Goal: Task Accomplishment & Management: Use online tool/utility

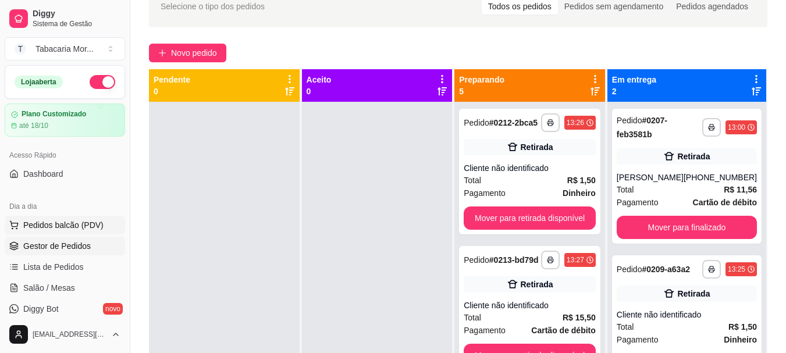
scroll to position [58, 0]
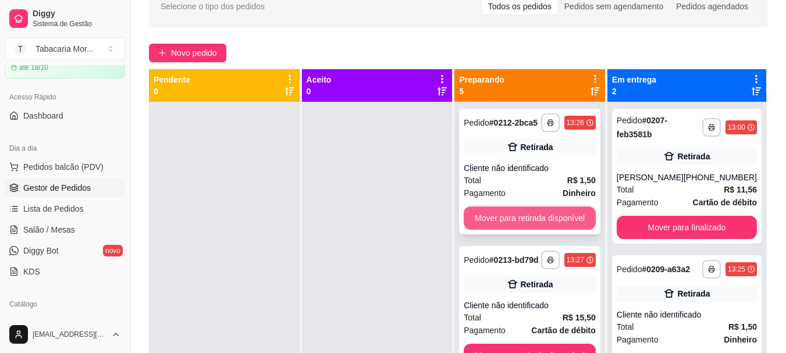
click at [519, 218] on button "Mover para retirada disponível" at bounding box center [530, 218] width 132 height 23
click at [517, 223] on button "Mover para retirada disponível" at bounding box center [530, 218] width 128 height 23
click at [517, 223] on button "Mover para retirada disponível" at bounding box center [530, 218] width 132 height 23
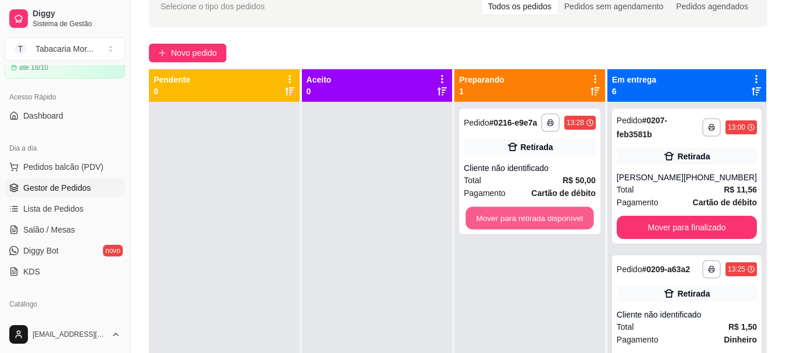
click at [517, 223] on button "Mover para retirada disponível" at bounding box center [530, 218] width 128 height 23
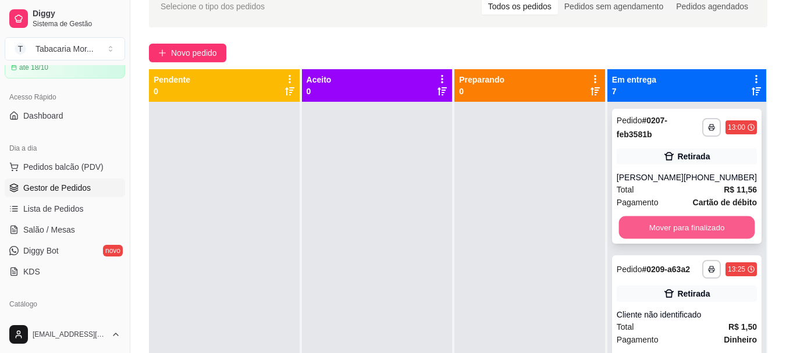
click at [677, 230] on button "Mover para finalizado" at bounding box center [687, 227] width 136 height 23
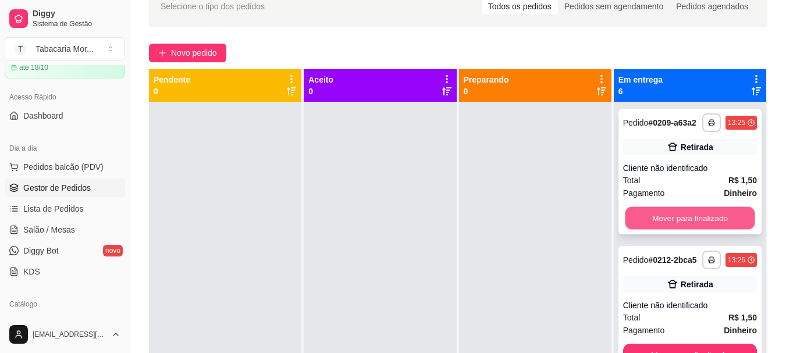
click at [676, 230] on button "Mover para finalizado" at bounding box center [690, 218] width 130 height 23
click at [676, 230] on button "Mover para finalizado" at bounding box center [690, 218] width 134 height 23
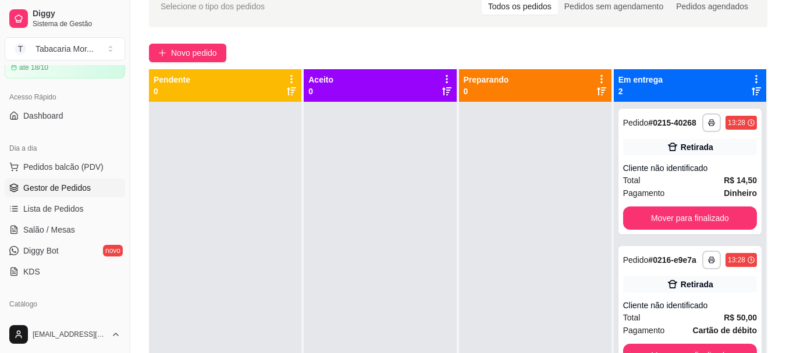
click at [676, 230] on div "**********" at bounding box center [690, 172] width 143 height 126
click at [676, 218] on button "Mover para finalizado" at bounding box center [690, 218] width 134 height 23
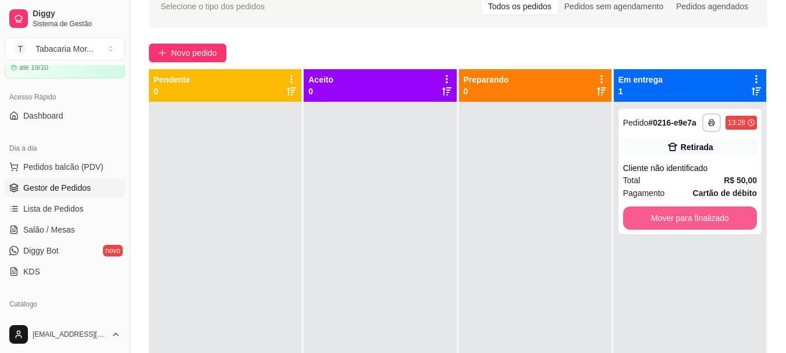
click at [676, 218] on button "Mover para finalizado" at bounding box center [690, 218] width 134 height 23
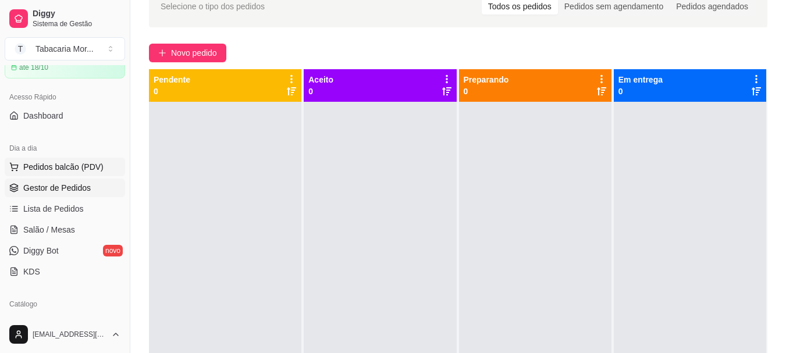
click at [23, 161] on button "Pedidos balcão (PDV)" at bounding box center [65, 167] width 120 height 19
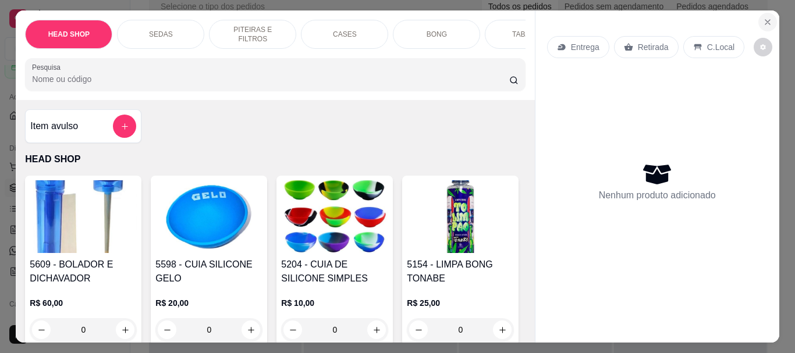
click at [763, 13] on button "Close" at bounding box center [767, 22] width 19 height 19
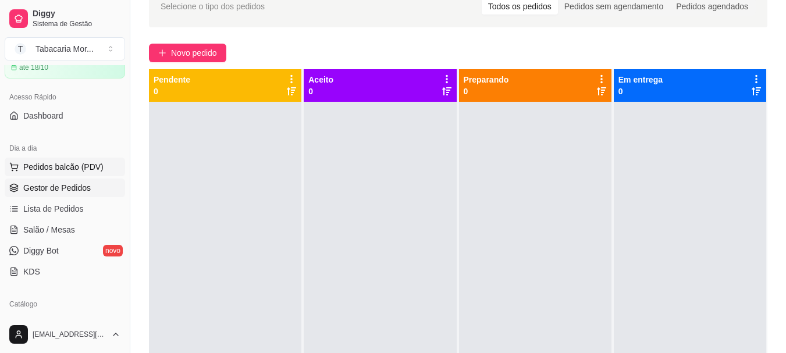
click at [54, 168] on span "Pedidos balcão (PDV)" at bounding box center [63, 167] width 80 height 12
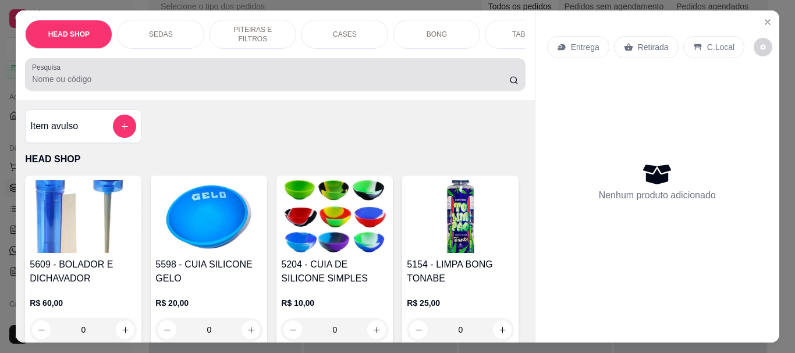
click at [67, 76] on div at bounding box center [275, 74] width 486 height 23
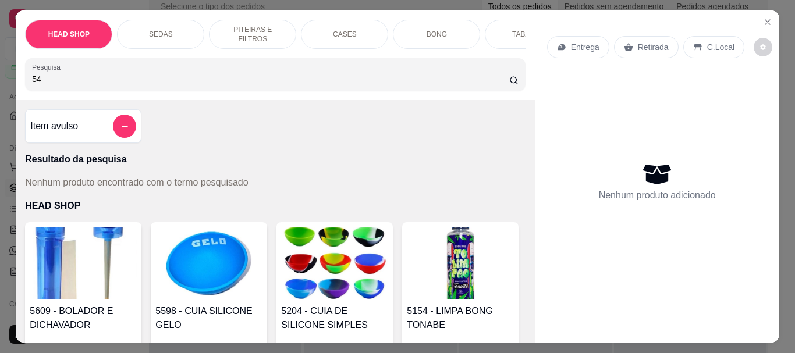
type input "5"
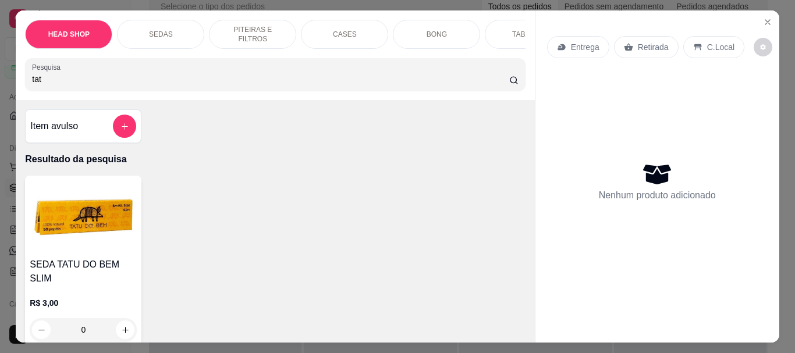
type input "tat"
click at [69, 253] on img at bounding box center [83, 216] width 107 height 73
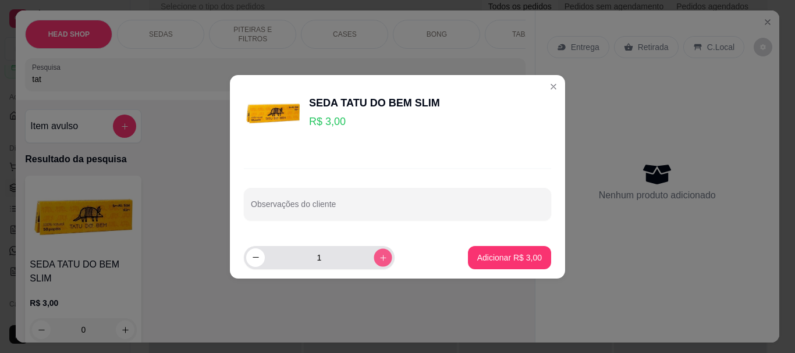
click at [379, 257] on icon "increase-product-quantity" at bounding box center [383, 257] width 9 height 9
type input "2"
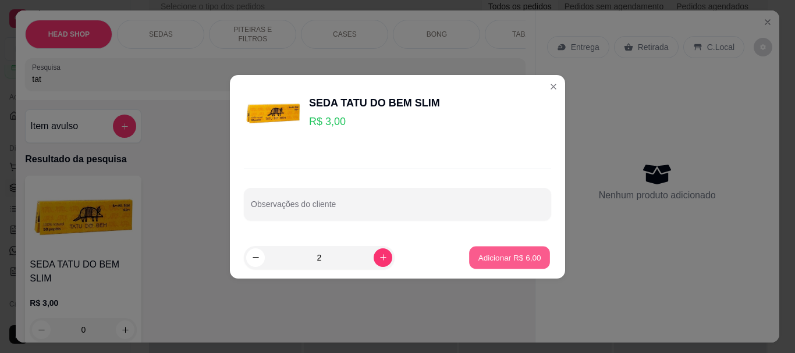
click at [494, 262] on p "Adicionar R$ 6,00" at bounding box center [509, 257] width 63 height 11
type input "2"
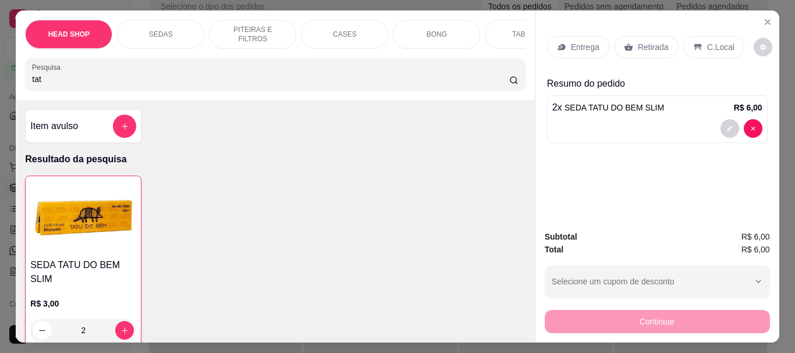
click at [649, 47] on p "Retirada" at bounding box center [653, 47] width 31 height 12
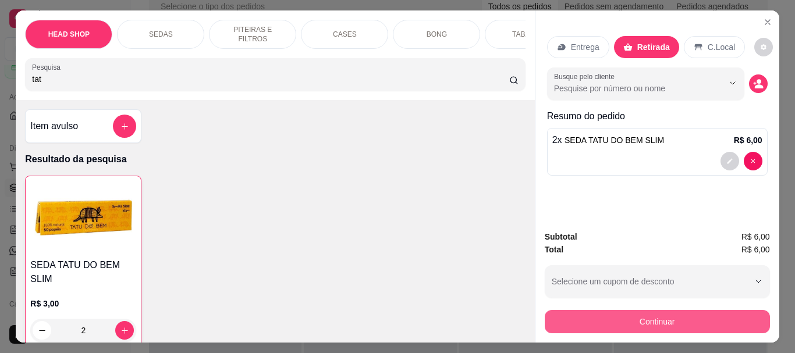
click at [628, 315] on button "Continuar" at bounding box center [657, 321] width 225 height 23
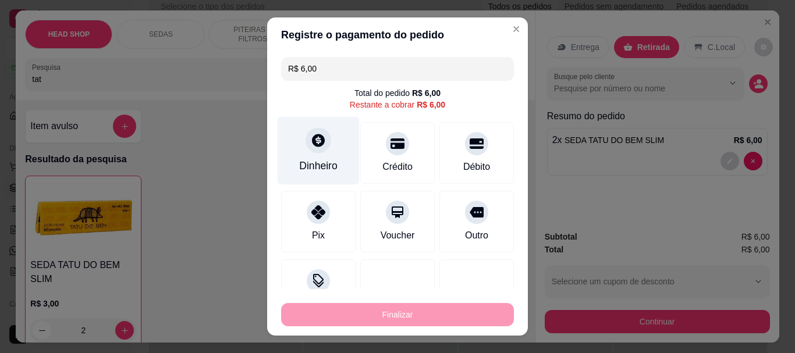
click at [315, 140] on icon at bounding box center [318, 140] width 13 height 13
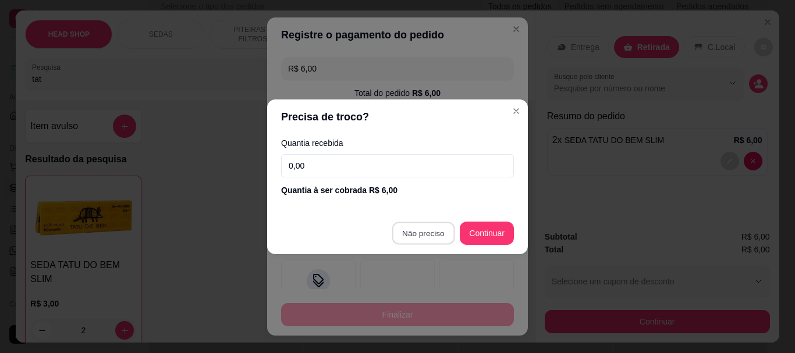
type input "R$ 0,00"
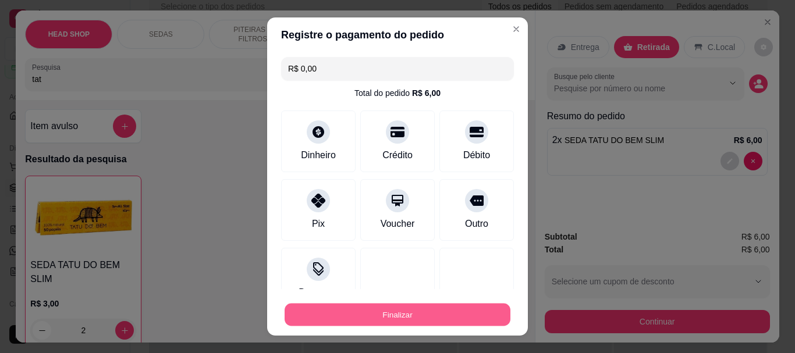
click at [425, 311] on button "Finalizar" at bounding box center [398, 314] width 226 height 23
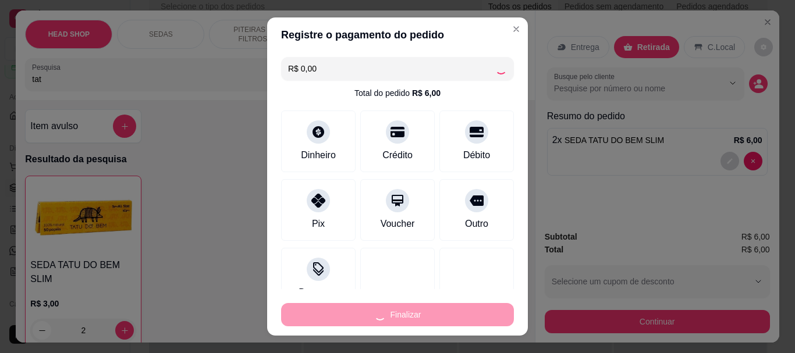
type input "0"
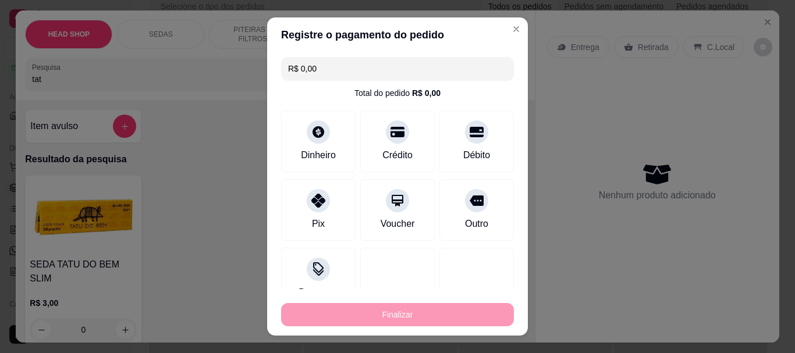
type input "-R$ 6,00"
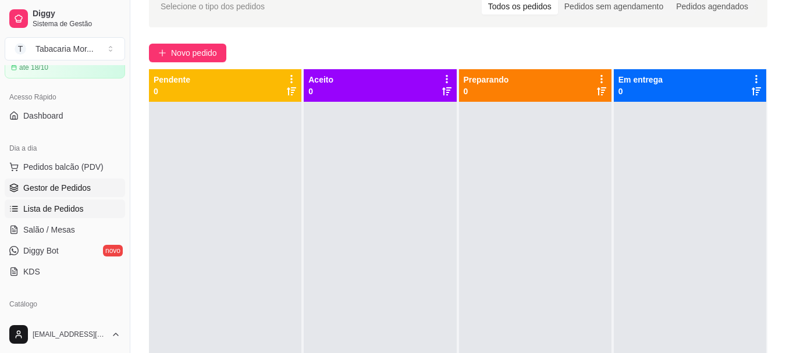
click at [51, 203] on span "Lista de Pedidos" at bounding box center [53, 209] width 61 height 12
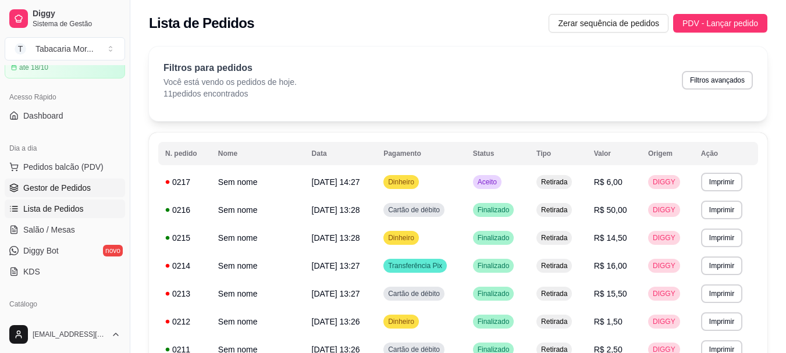
click at [60, 184] on span "Gestor de Pedidos" at bounding box center [57, 188] width 68 height 12
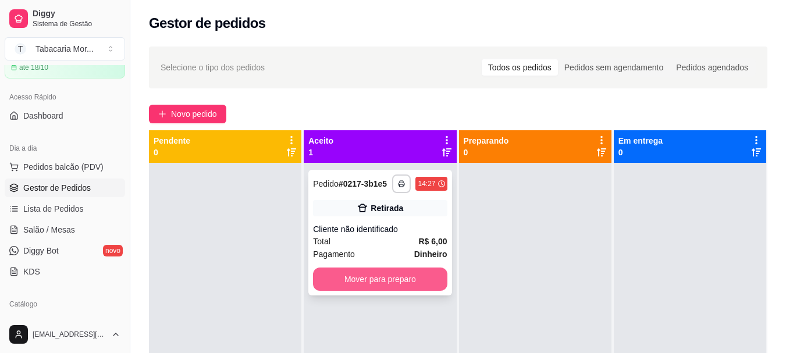
click at [350, 288] on button "Mover para preparo" at bounding box center [380, 279] width 134 height 23
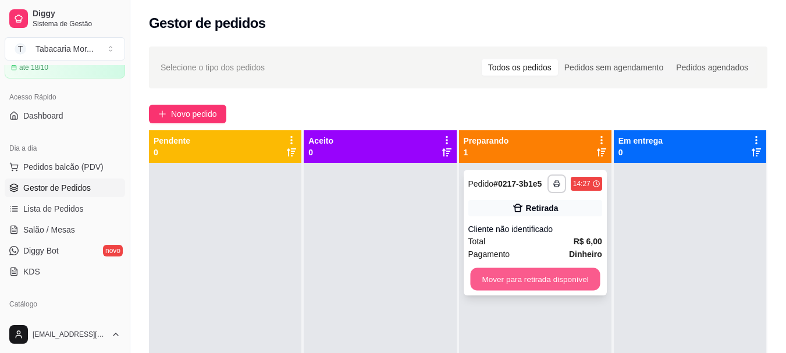
click at [497, 283] on button "Mover para retirada disponível" at bounding box center [535, 279] width 130 height 23
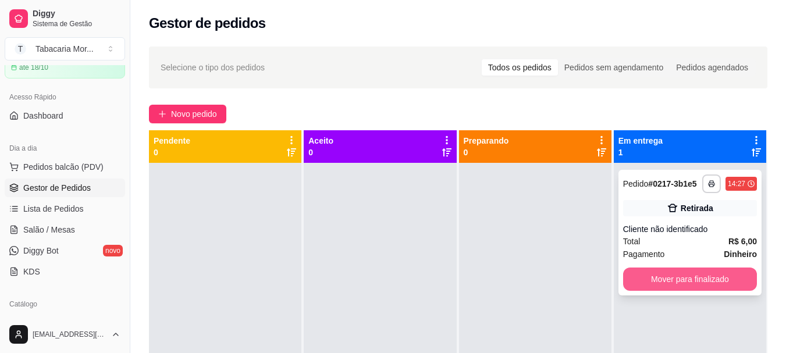
click at [641, 275] on button "Mover para finalizado" at bounding box center [690, 279] width 134 height 23
